Goal: Task Accomplishment & Management: Manage account settings

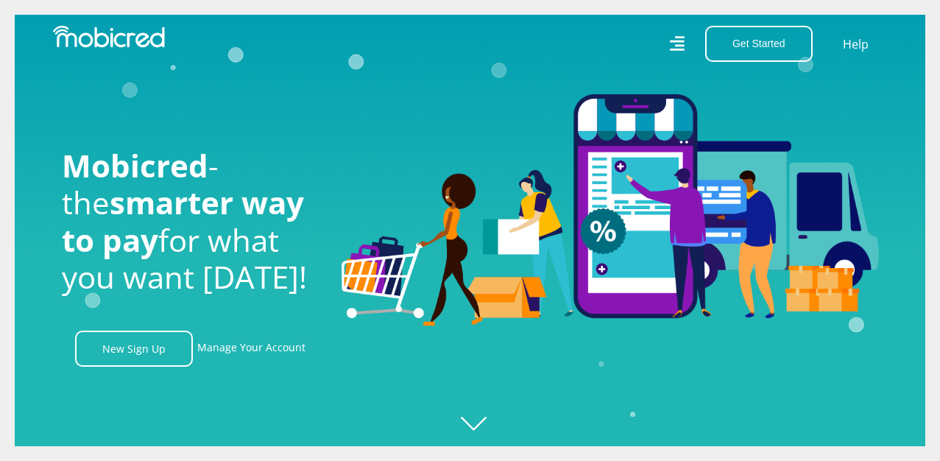
scroll to position [0, 1049]
click at [672, 38] on icon at bounding box center [676, 44] width 15 height 22
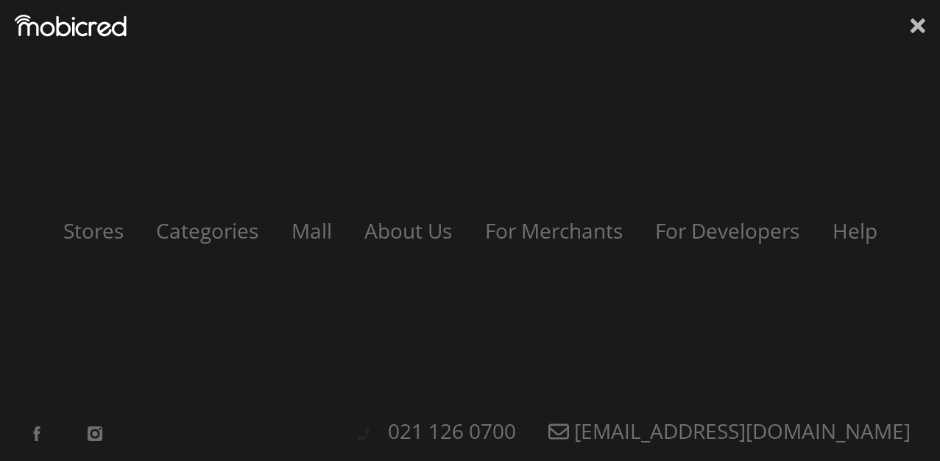
click at [924, 22] on icon at bounding box center [917, 25] width 15 height 15
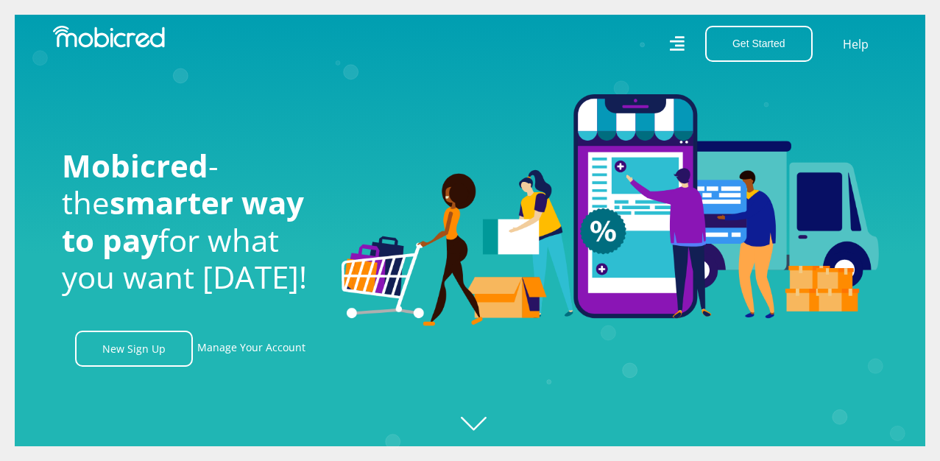
scroll to position [0, 839]
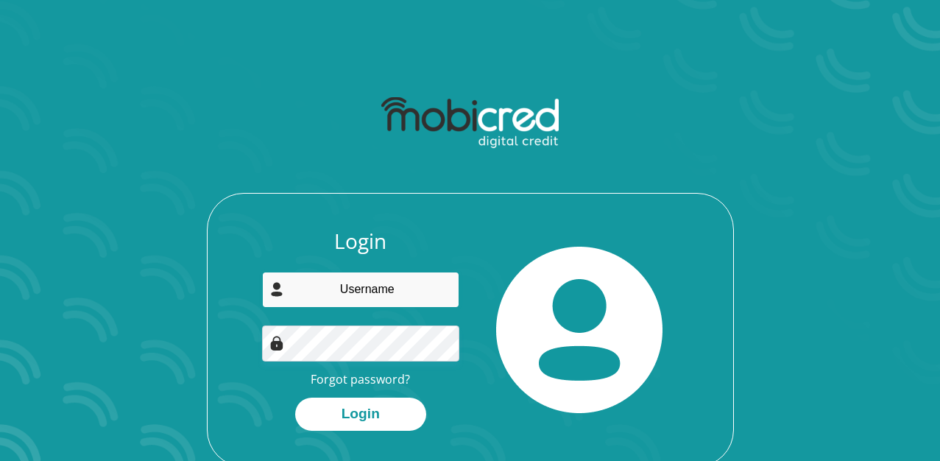
type input "pnmokoena@yahoo.co.uk"
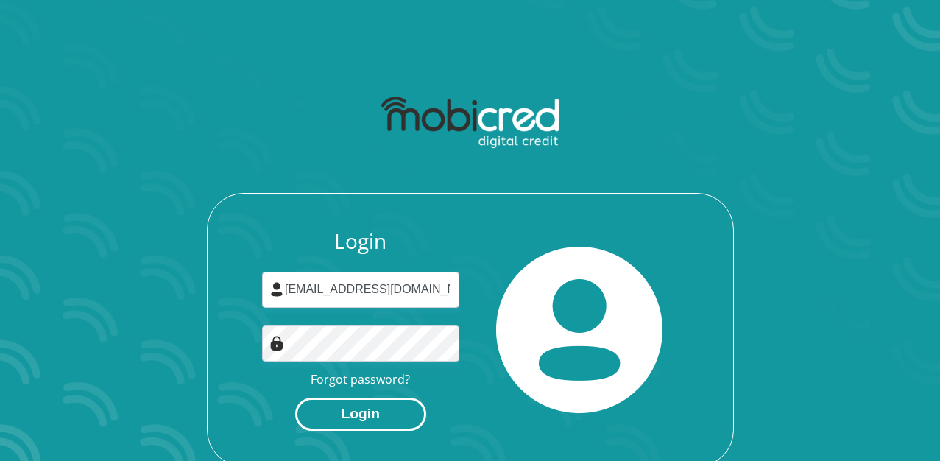
click at [394, 413] on button "Login" at bounding box center [360, 413] width 131 height 33
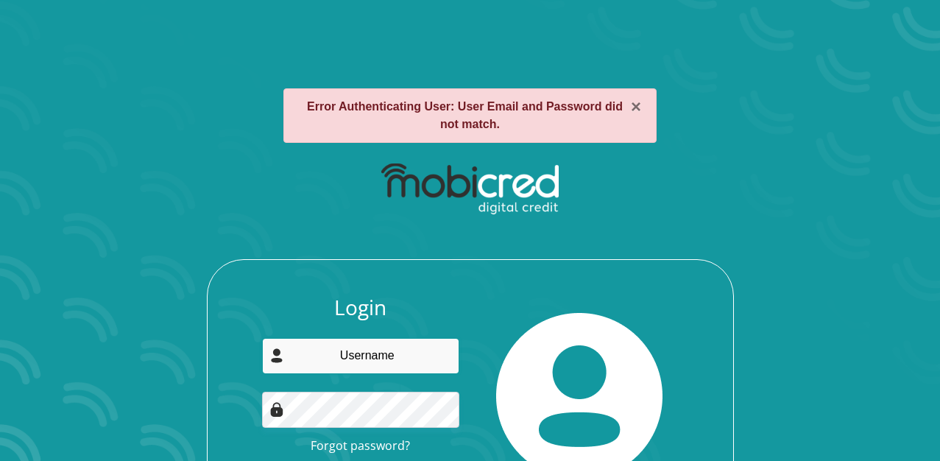
type input "pnmokoena@yahoo.co.uk"
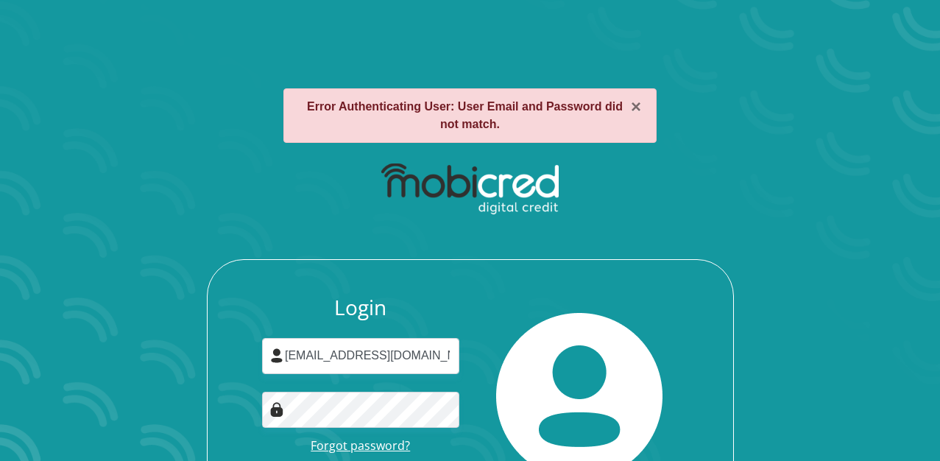
click at [389, 437] on link "Forgot password?" at bounding box center [360, 445] width 99 height 16
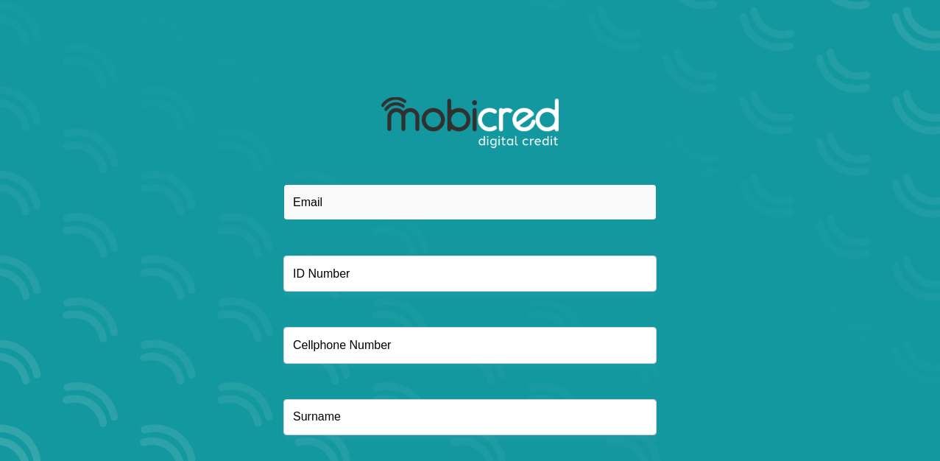
type input "pnmokoena@yahoo.co.uk"
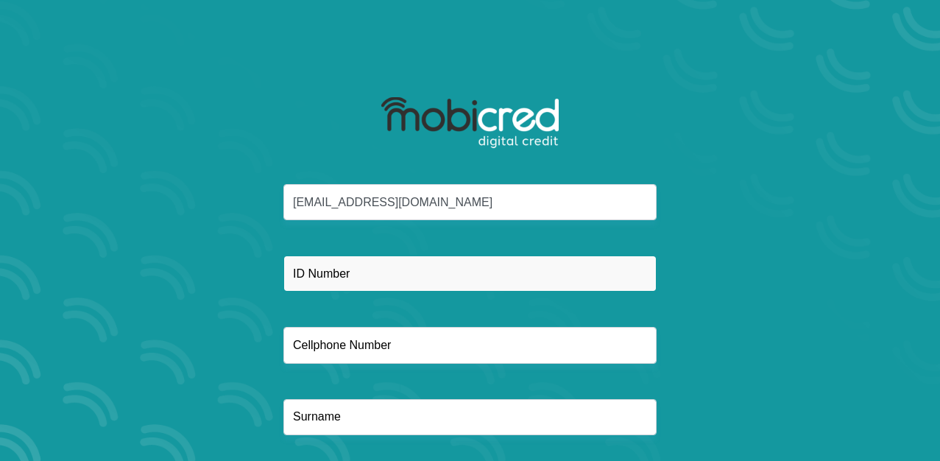
click at [419, 289] on input "text" at bounding box center [469, 273] width 373 height 36
type input "9408260028085"
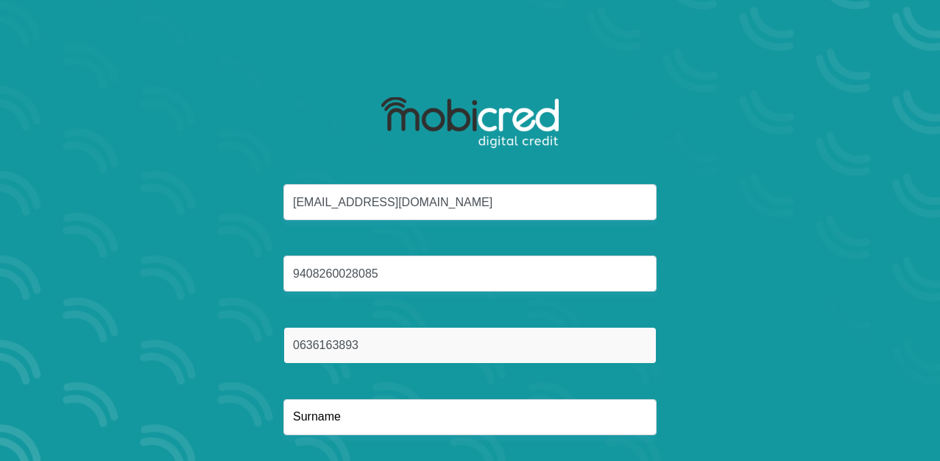
type input "0636163893"
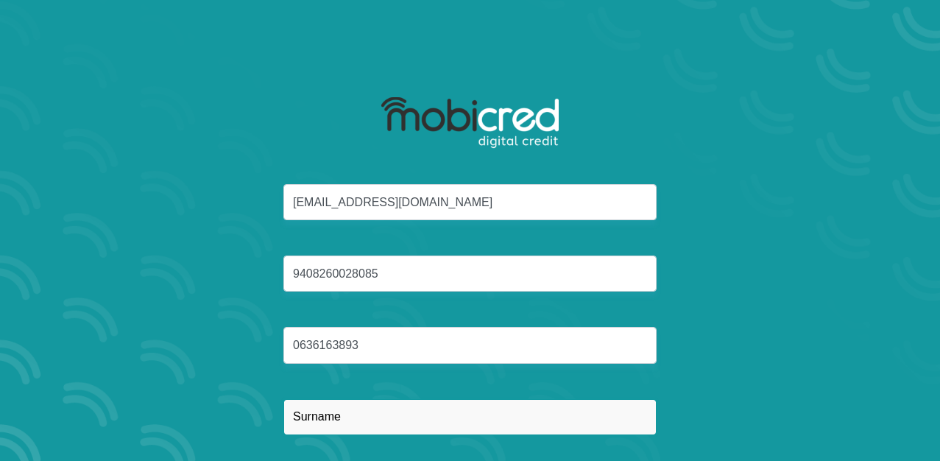
click at [341, 407] on input "text" at bounding box center [469, 417] width 373 height 36
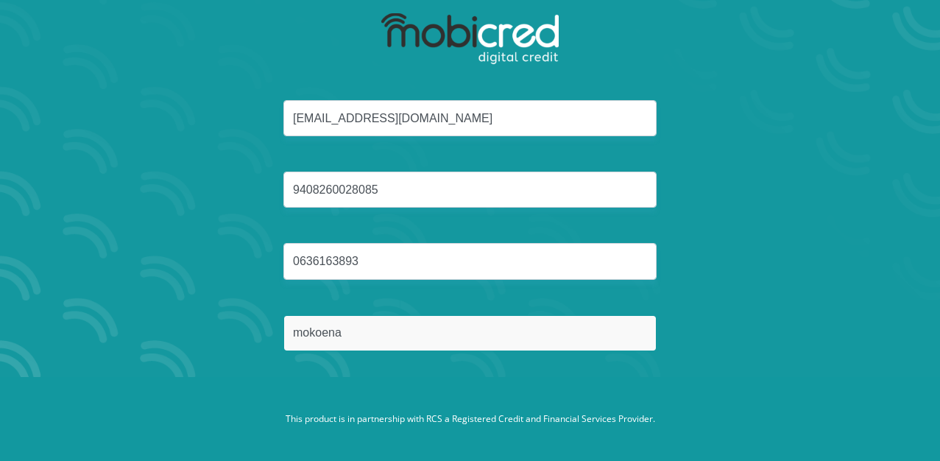
scroll to position [84, 0]
type input "mokoena"
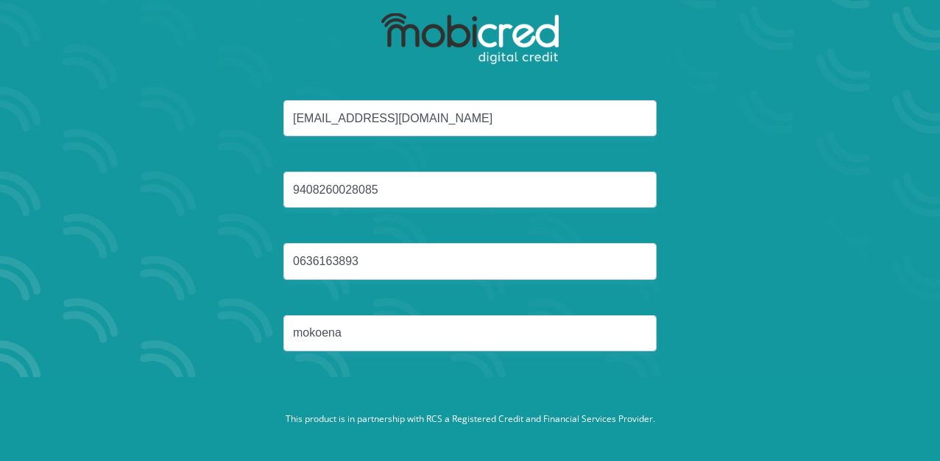
click at [626, 386] on footer "This product is in partnership with RCS a Registered Credit and Financial Servi…" at bounding box center [470, 419] width 940 height 84
click at [581, 352] on div "pnmokoena@yahoo.co.uk 9408260028085 0636163893 mokoena" at bounding box center [470, 243] width 790 height 286
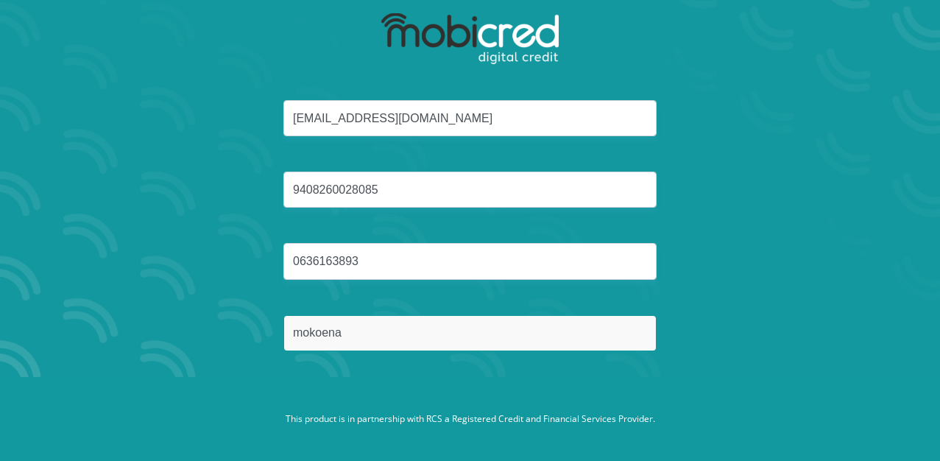
click at [584, 340] on input "mokoena" at bounding box center [469, 333] width 373 height 36
click at [470, 402] on button "Reset Password" at bounding box center [469, 402] width 261 height 33
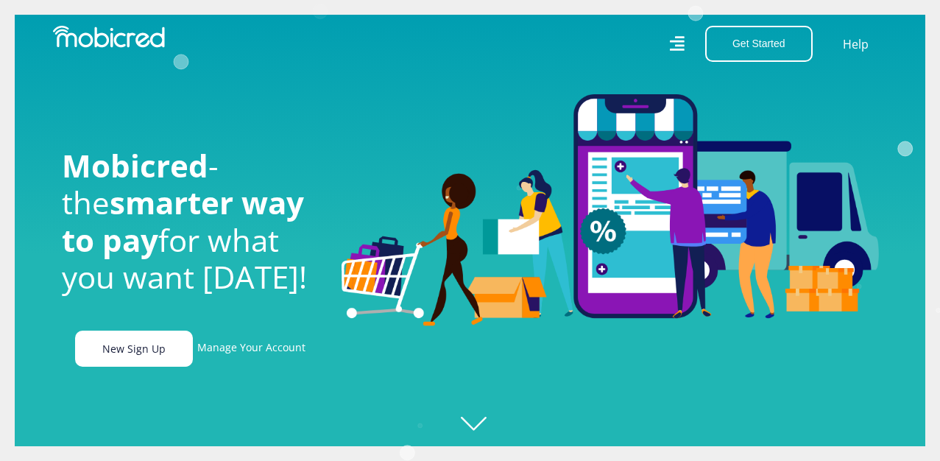
click at [153, 355] on link "New Sign Up" at bounding box center [134, 348] width 118 height 36
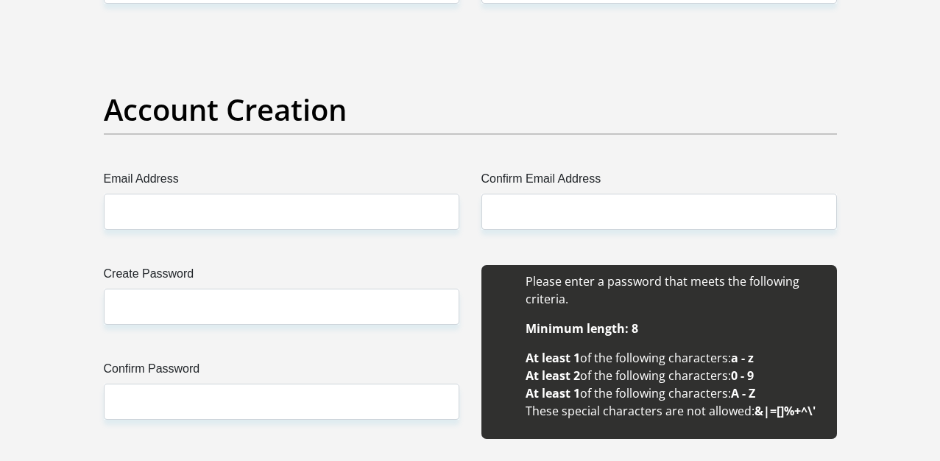
scroll to position [1255, 0]
